Goal: Information Seeking & Learning: Understand process/instructions

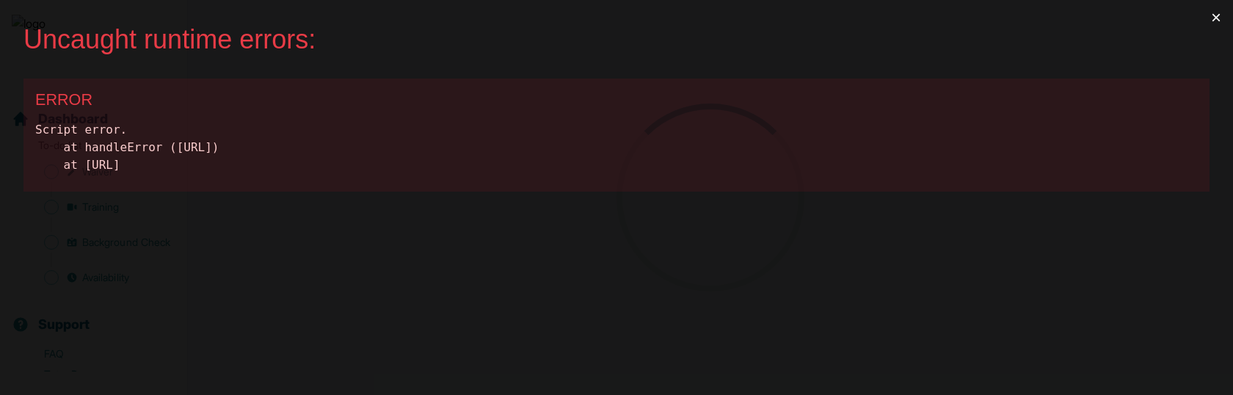
click at [1214, 10] on button "×" at bounding box center [1216, 17] width 34 height 35
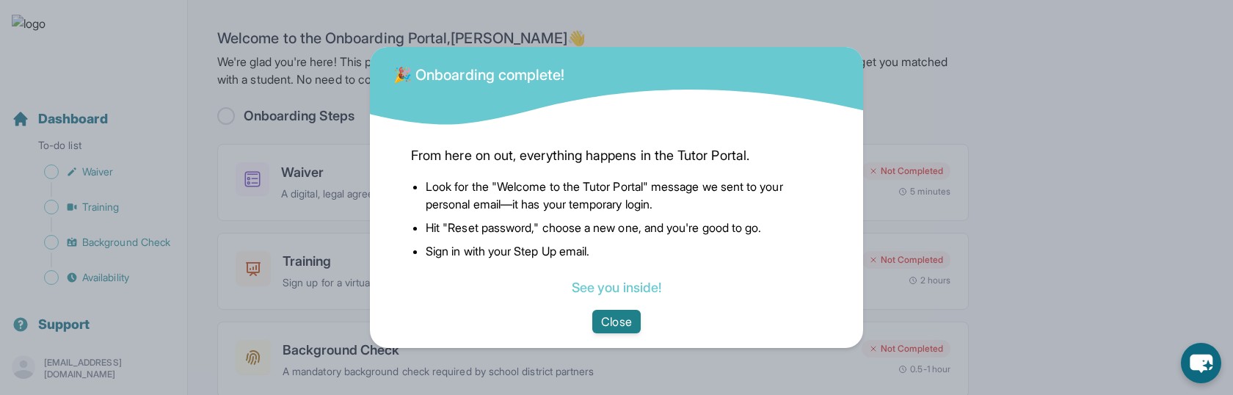
click at [598, 319] on button "Close" at bounding box center [616, 321] width 48 height 23
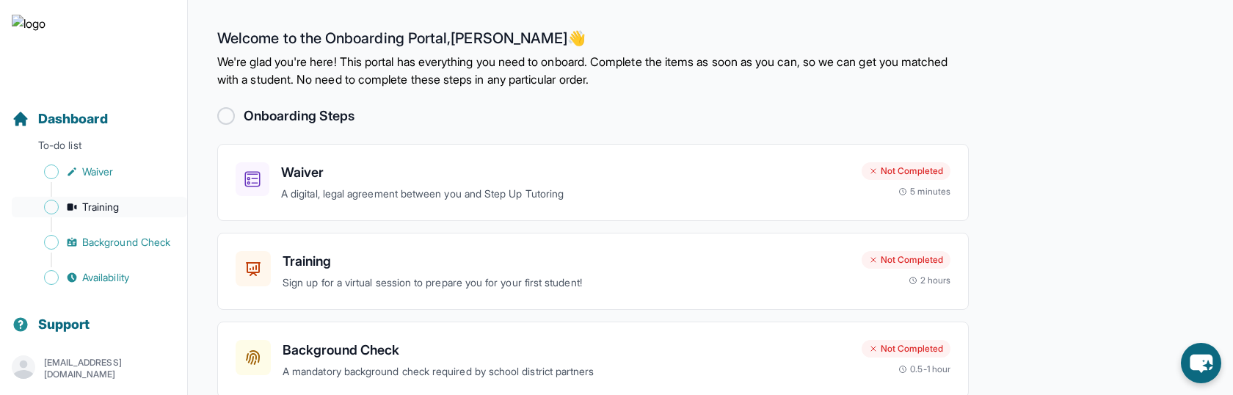
click at [128, 200] on link "Training" at bounding box center [99, 207] width 175 height 21
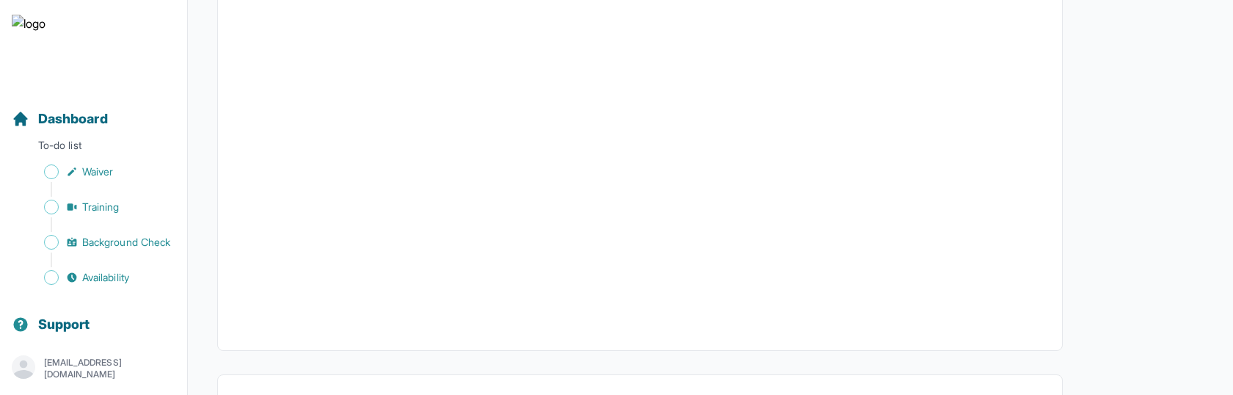
scroll to position [639, 0]
click at [270, 346] on button "I can't make any of these dates" at bounding box center [317, 339] width 162 height 18
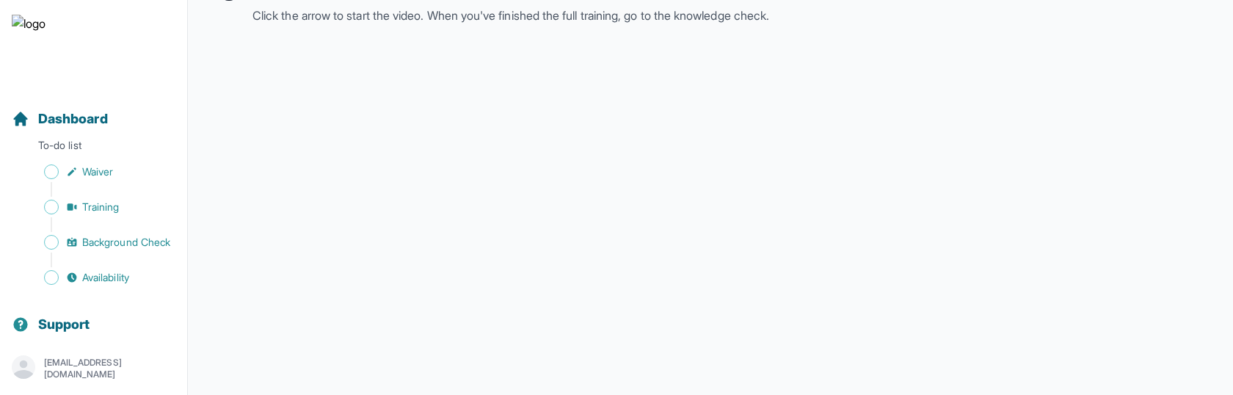
scroll to position [221, 0]
